Goal: Check status: Check status

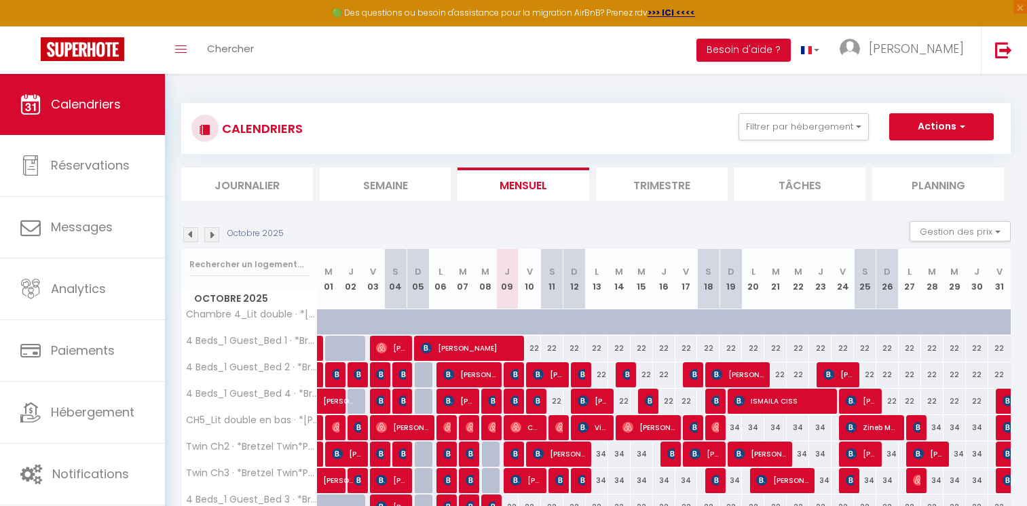
select select "0"
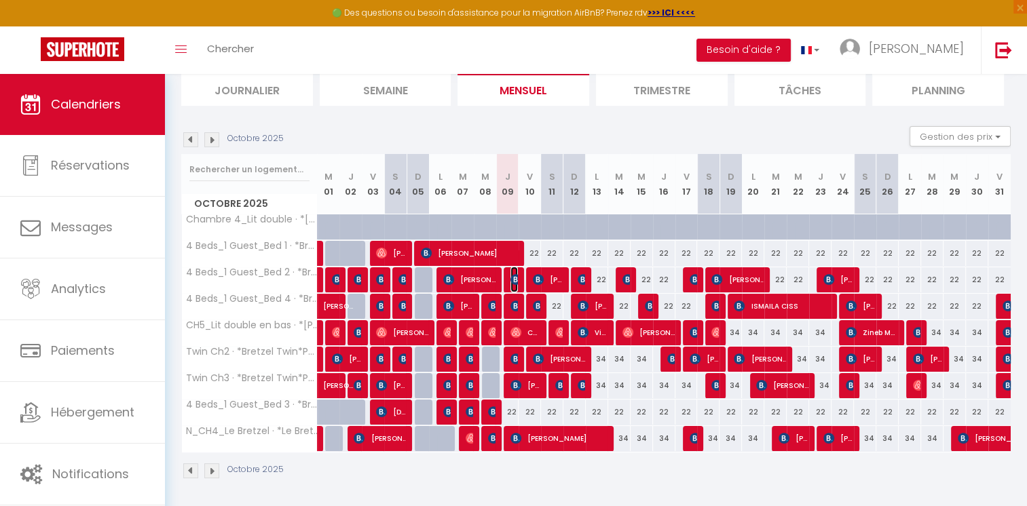
click at [516, 278] on img at bounding box center [515, 279] width 11 height 11
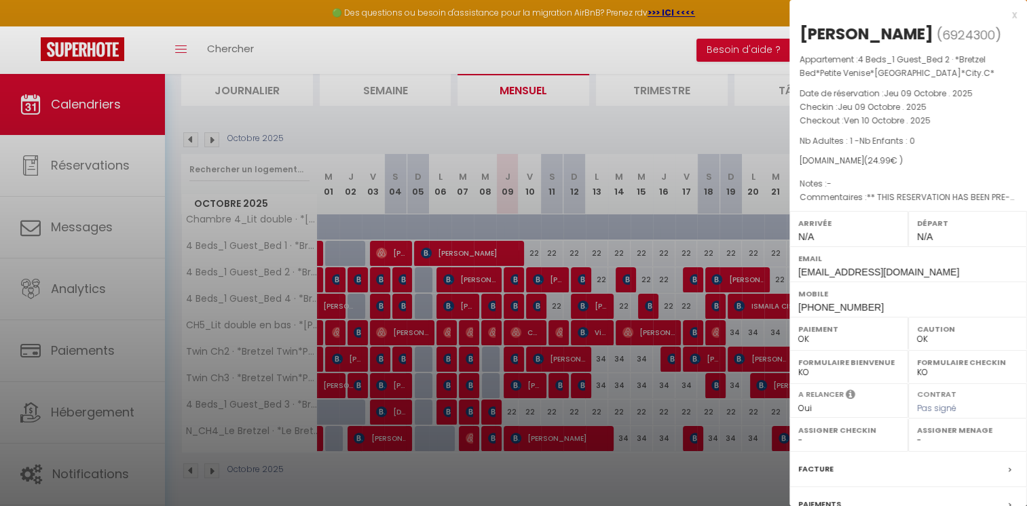
click at [514, 106] on div at bounding box center [513, 253] width 1027 height 506
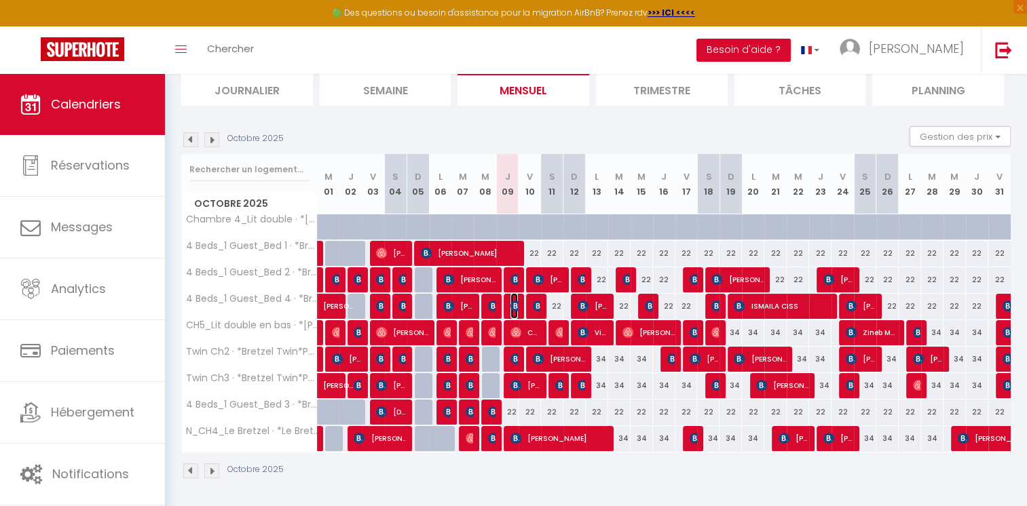
click at [513, 307] on img at bounding box center [515, 306] width 11 height 11
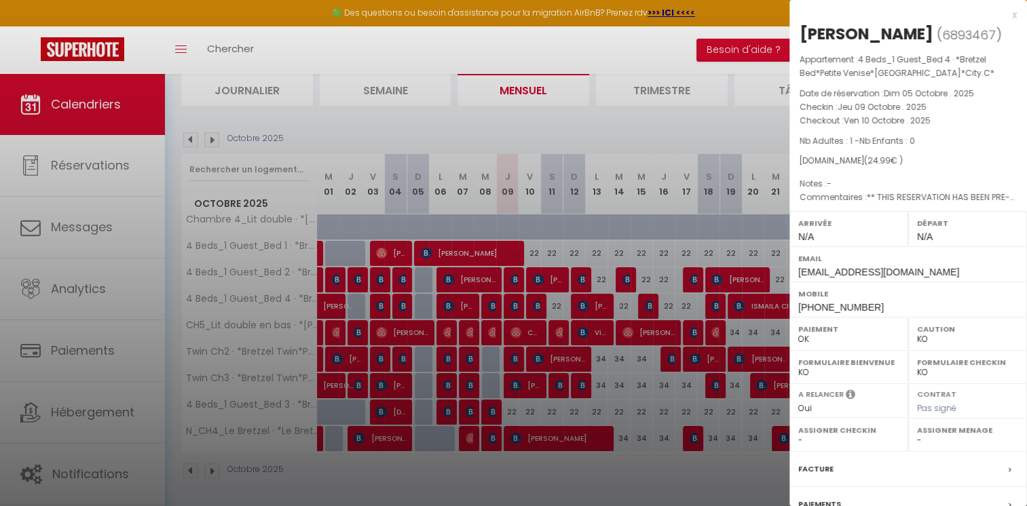
click at [526, 129] on div at bounding box center [513, 253] width 1027 height 506
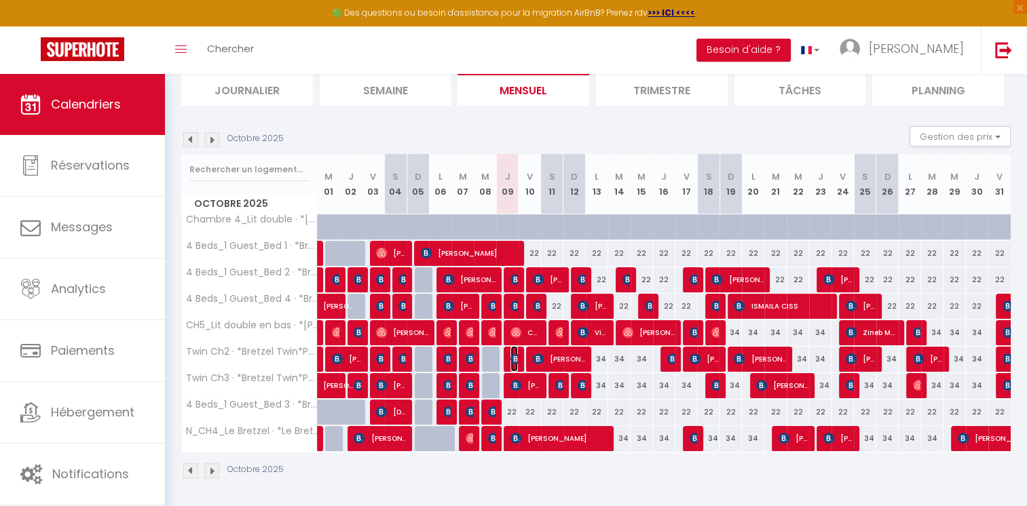
click at [513, 357] on img at bounding box center [515, 359] width 11 height 11
select select "OK"
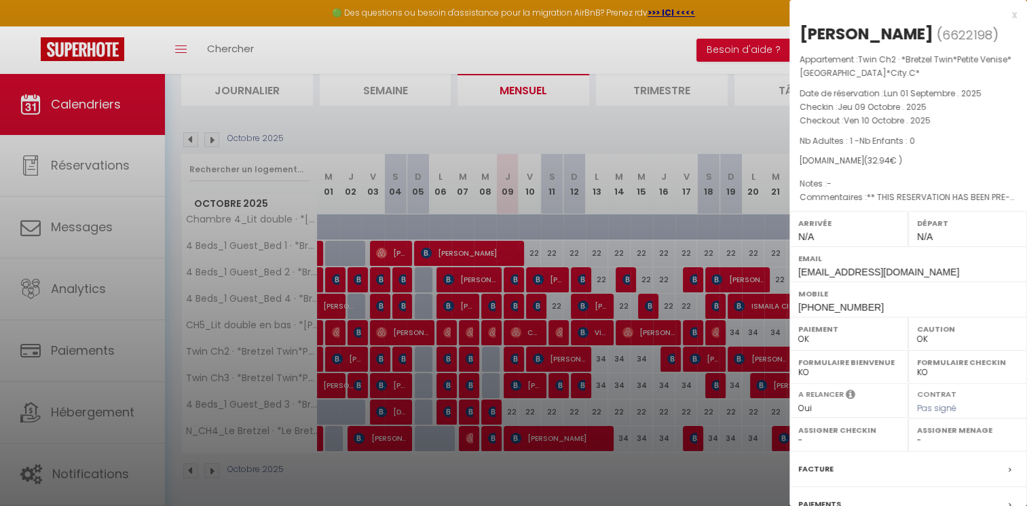
click at [540, 134] on div at bounding box center [513, 253] width 1027 height 506
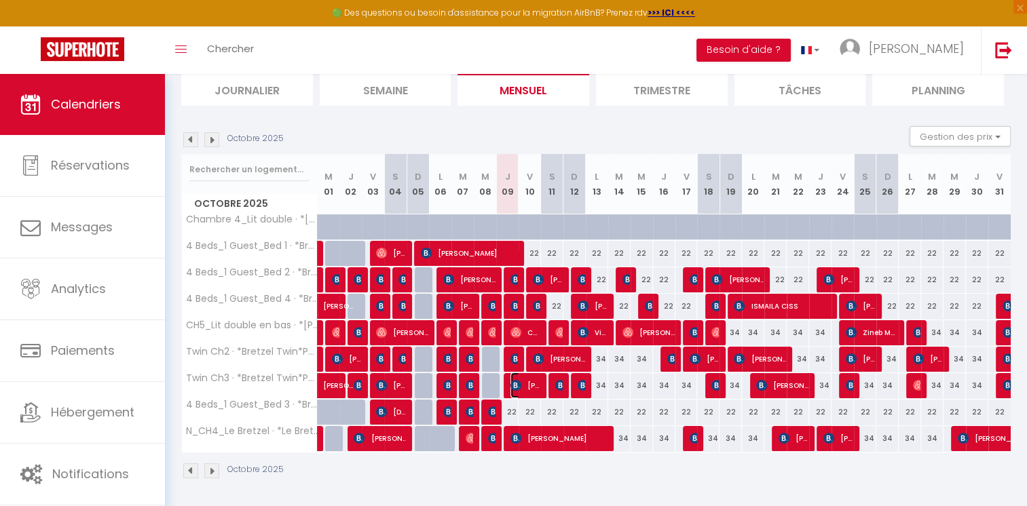
click at [516, 380] on img at bounding box center [515, 385] width 11 height 11
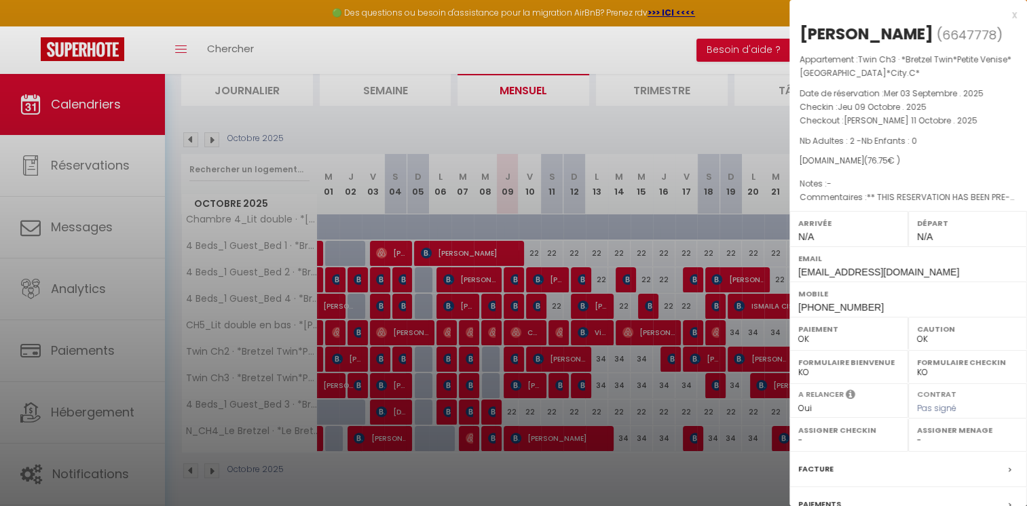
click at [496, 117] on div at bounding box center [513, 253] width 1027 height 506
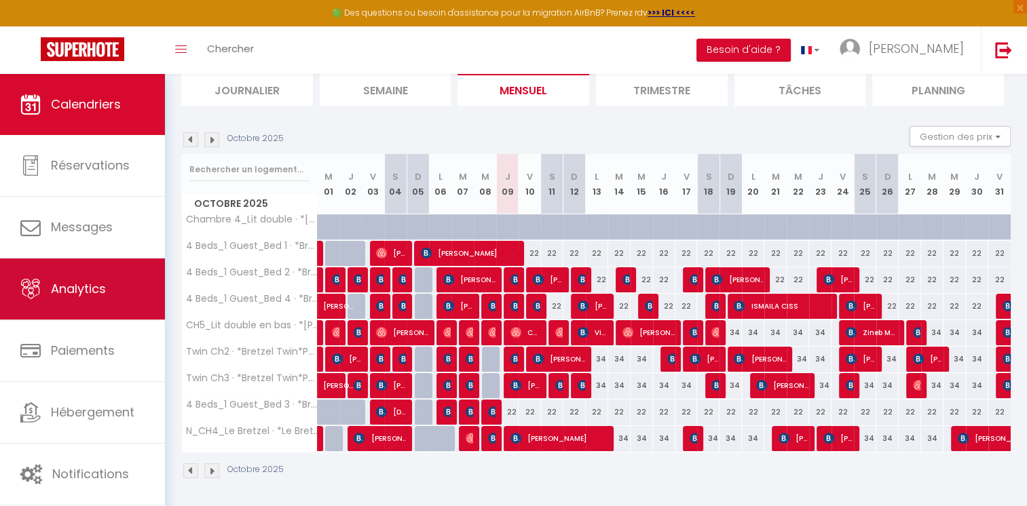
click at [76, 312] on link "Analytics" at bounding box center [82, 289] width 165 height 61
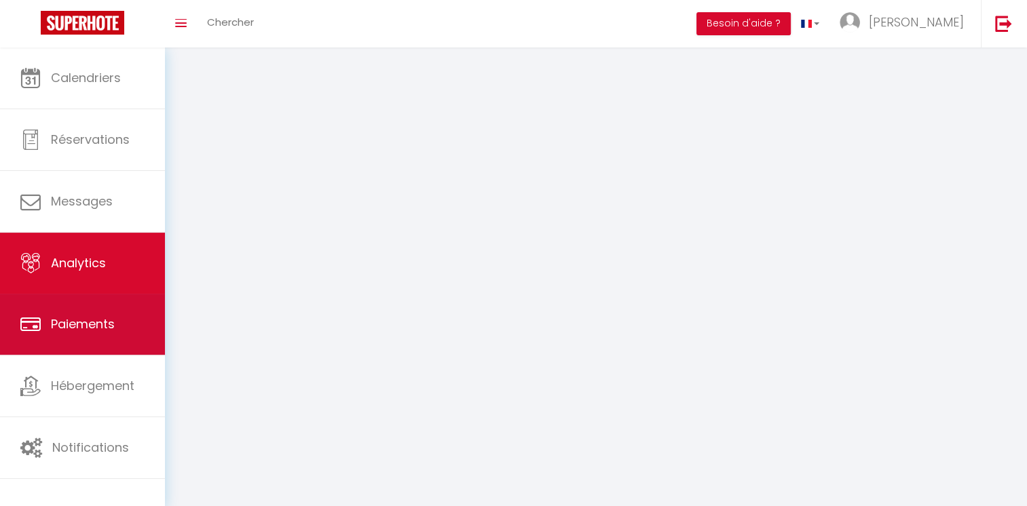
select select "2025"
select select "10"
